Goal: Information Seeking & Learning: Find specific fact

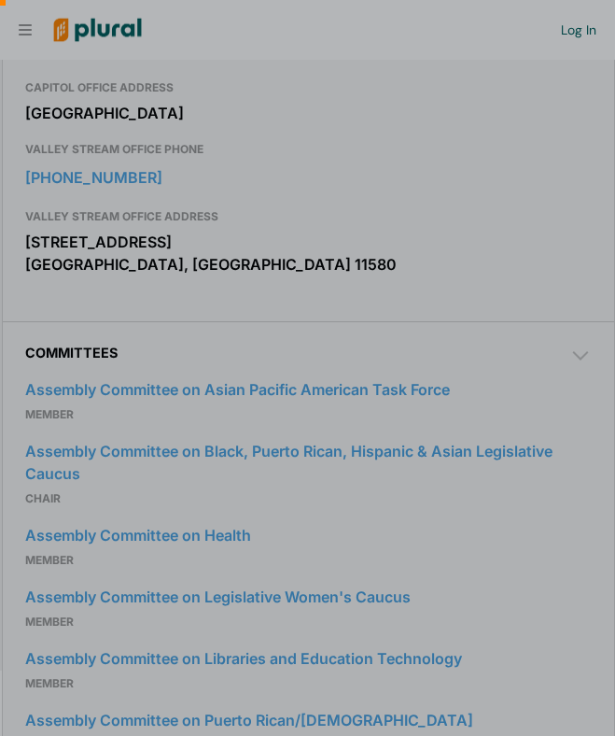
scroll to position [0, 19]
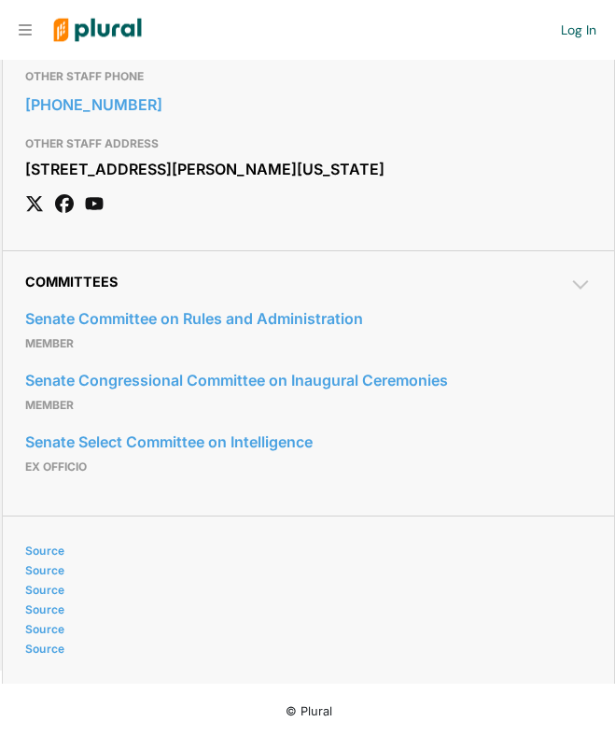
scroll to position [2215, 0]
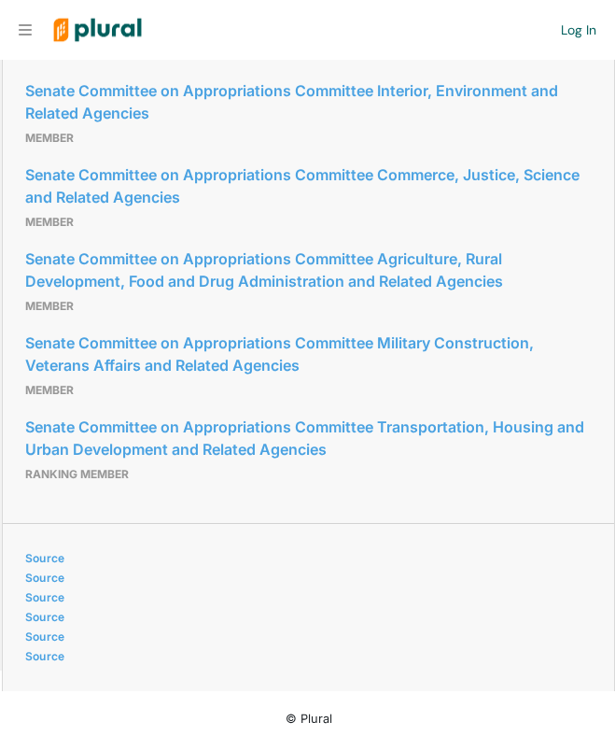
scroll to position [3317, 0]
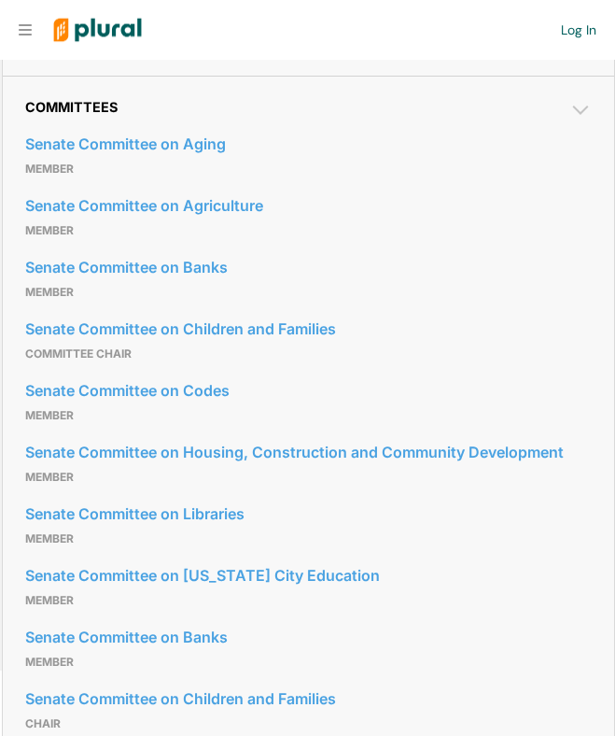
scroll to position [1129, 0]
